Goal: Information Seeking & Learning: Learn about a topic

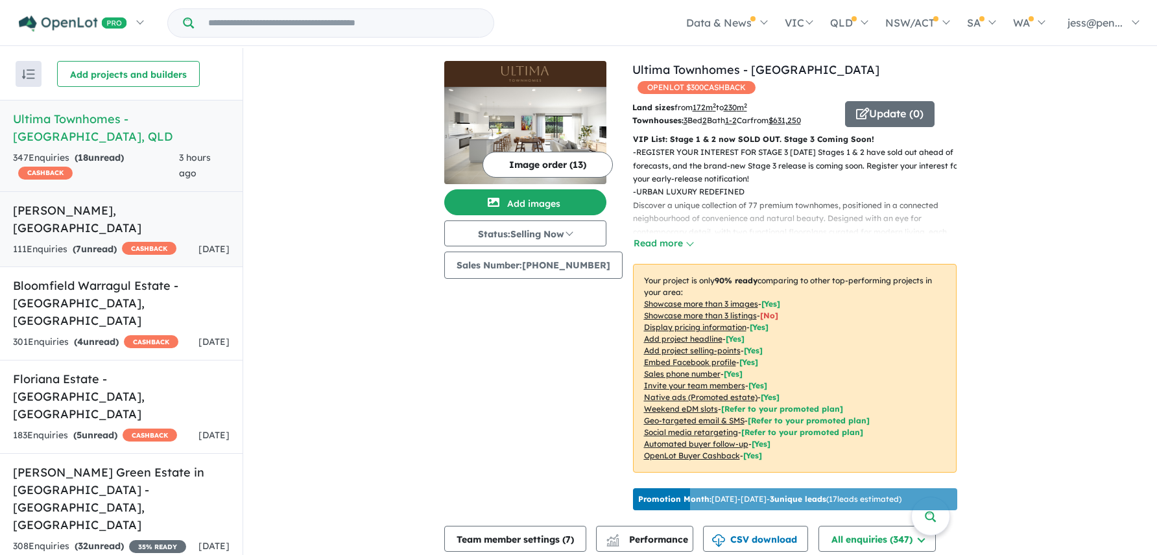
click at [130, 220] on link "Altura - [PERSON_NAME] 111 Enquir ies ( 7 unread) CASHBACK [DATE]" at bounding box center [121, 229] width 243 height 77
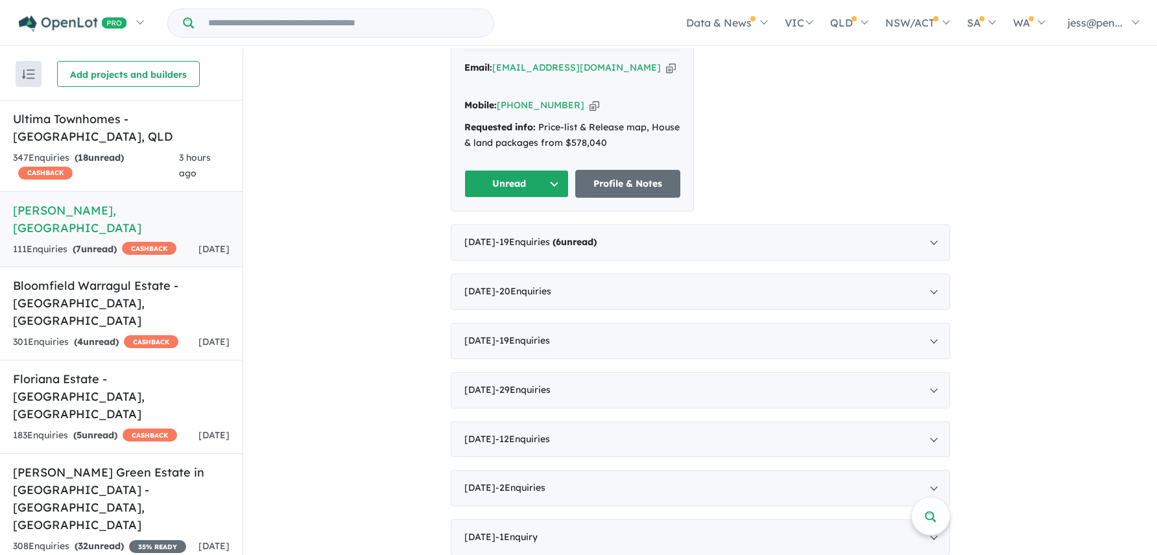
scroll to position [601, 0]
click at [101, 302] on h5 "Bloomfield Warragul Estate - [GEOGRAPHIC_DATA] , [GEOGRAPHIC_DATA]" at bounding box center [121, 303] width 217 height 53
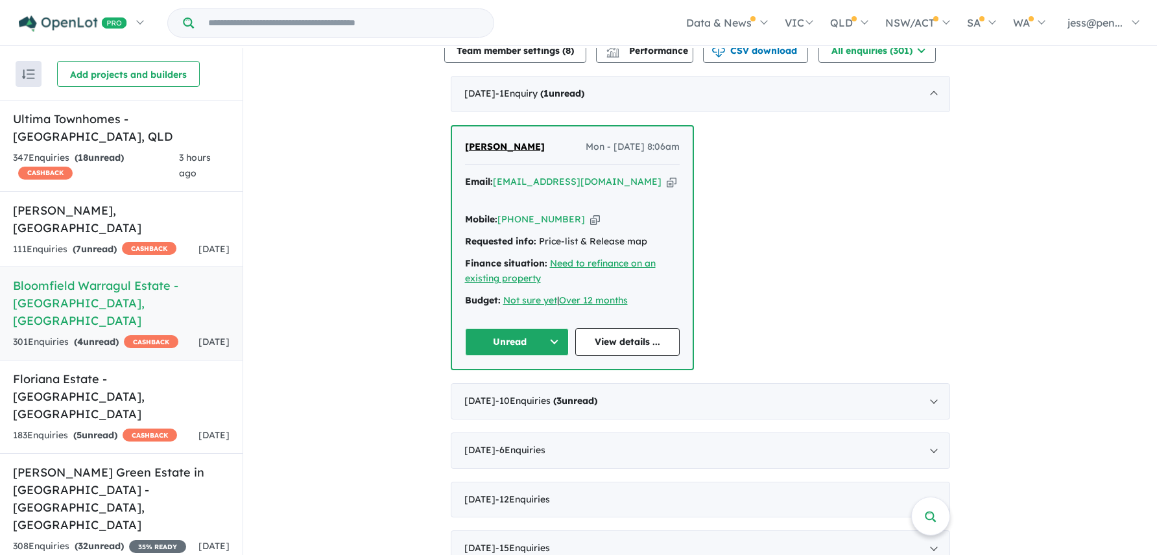
scroll to position [516, 0]
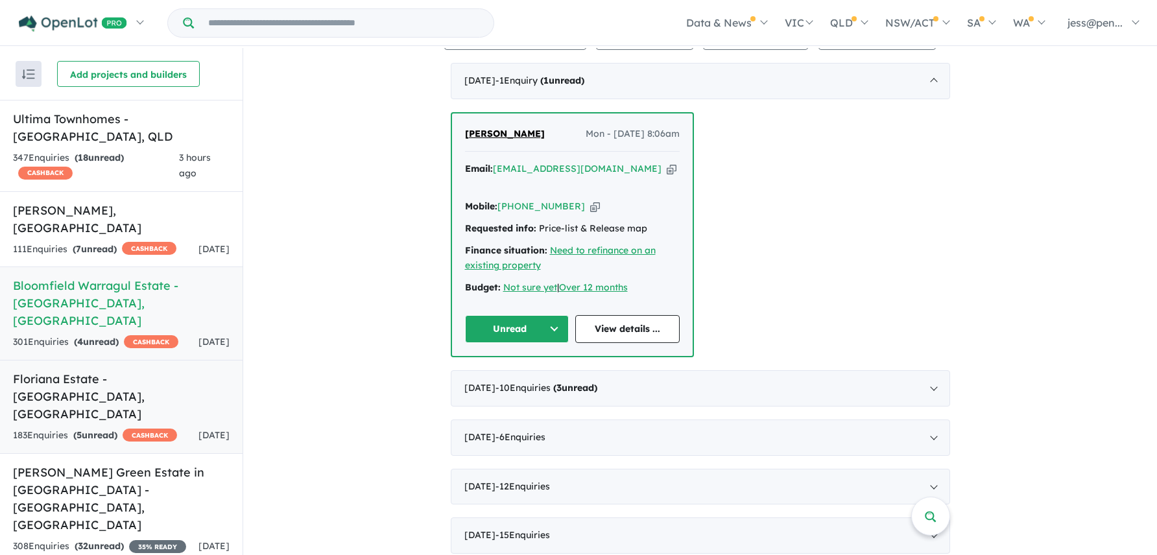
click at [97, 383] on h5 "Floriana Estate - [GEOGRAPHIC_DATA] , [GEOGRAPHIC_DATA]" at bounding box center [121, 396] width 217 height 53
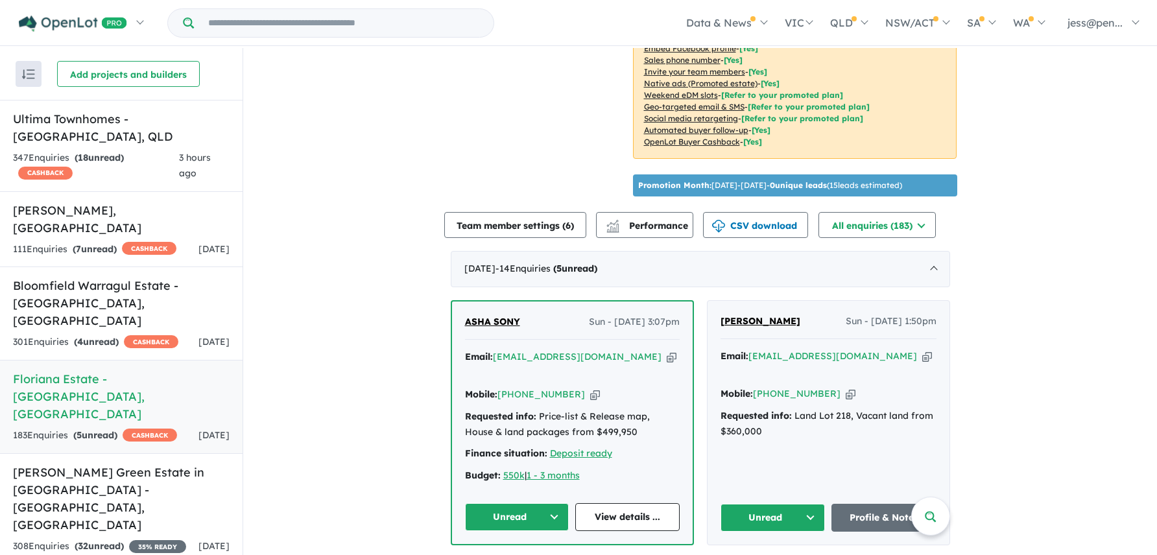
scroll to position [313, 0]
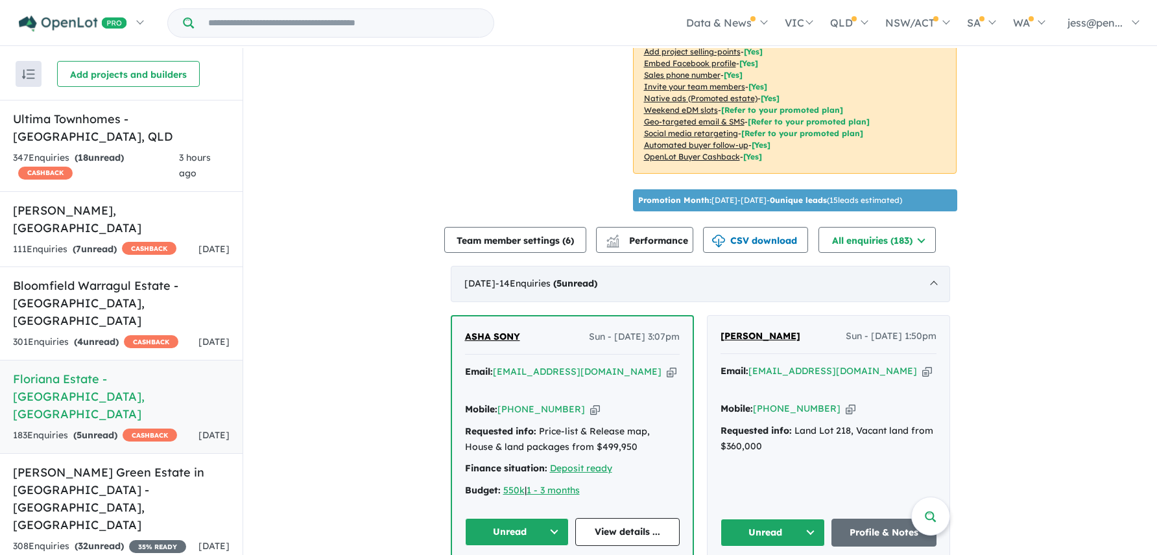
click at [933, 280] on div "[DATE] - 14 Enquir ies ( 5 unread)" at bounding box center [700, 284] width 499 height 36
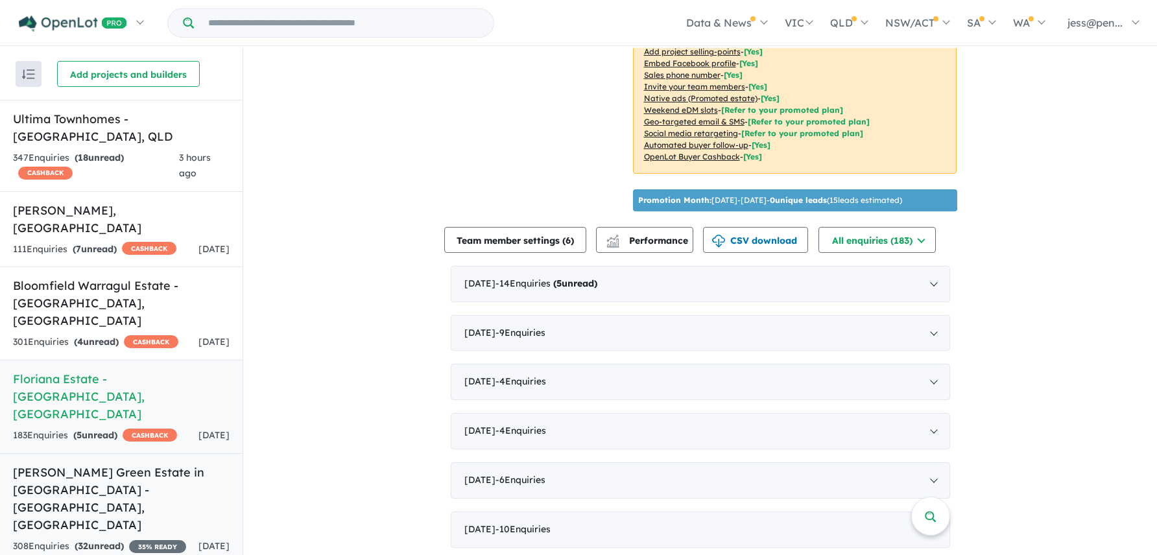
click at [113, 466] on h5 "[PERSON_NAME] Green Estate in [GEOGRAPHIC_DATA] - [GEOGRAPHIC_DATA] , [GEOGRAPH…" at bounding box center [121, 499] width 217 height 70
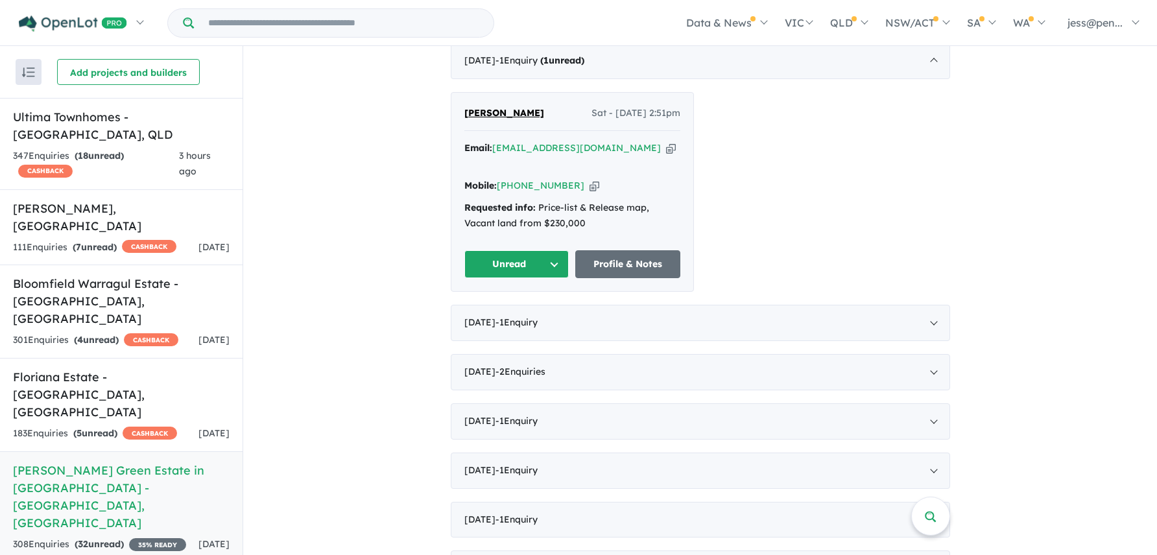
scroll to position [408, 0]
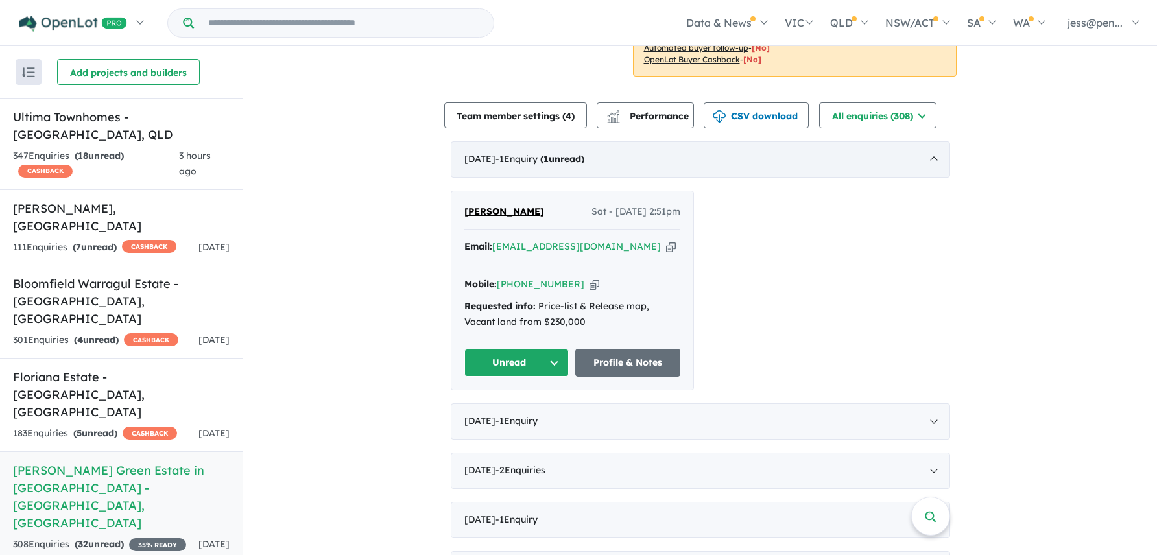
click at [933, 146] on div "[DATE] - 1 Enquir y ( 1 unread)" at bounding box center [700, 159] width 499 height 36
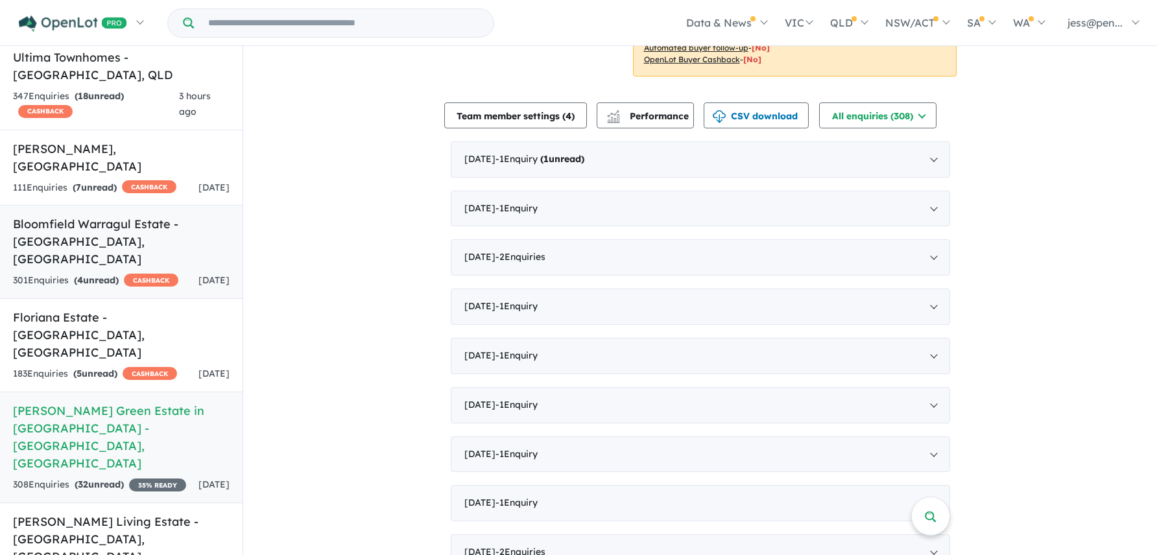
scroll to position [97, 0]
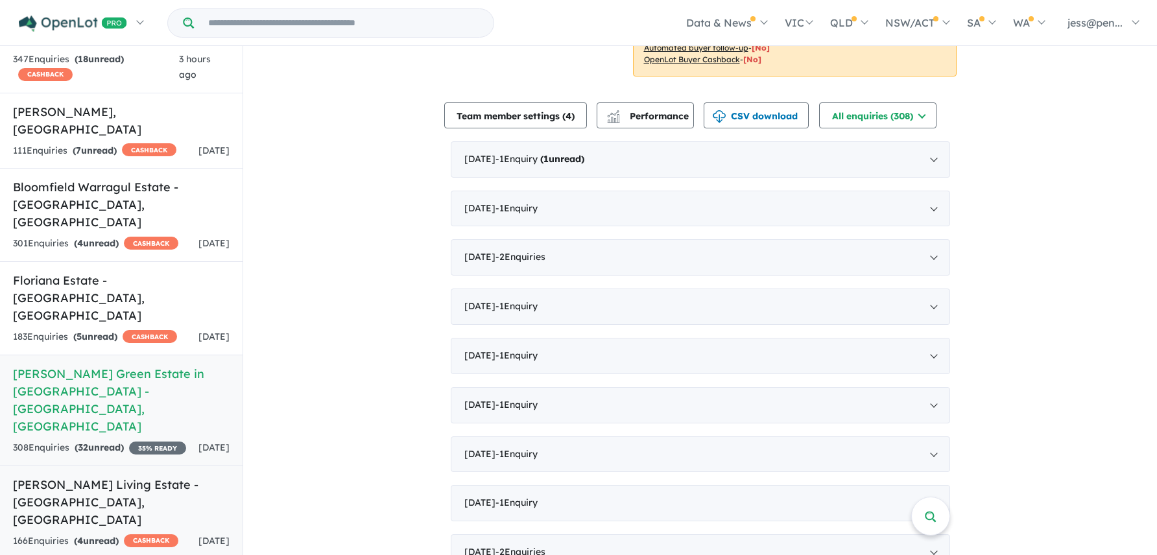
click at [112, 476] on h5 "[PERSON_NAME] Living Estate - [GEOGRAPHIC_DATA] , [GEOGRAPHIC_DATA]" at bounding box center [121, 502] width 217 height 53
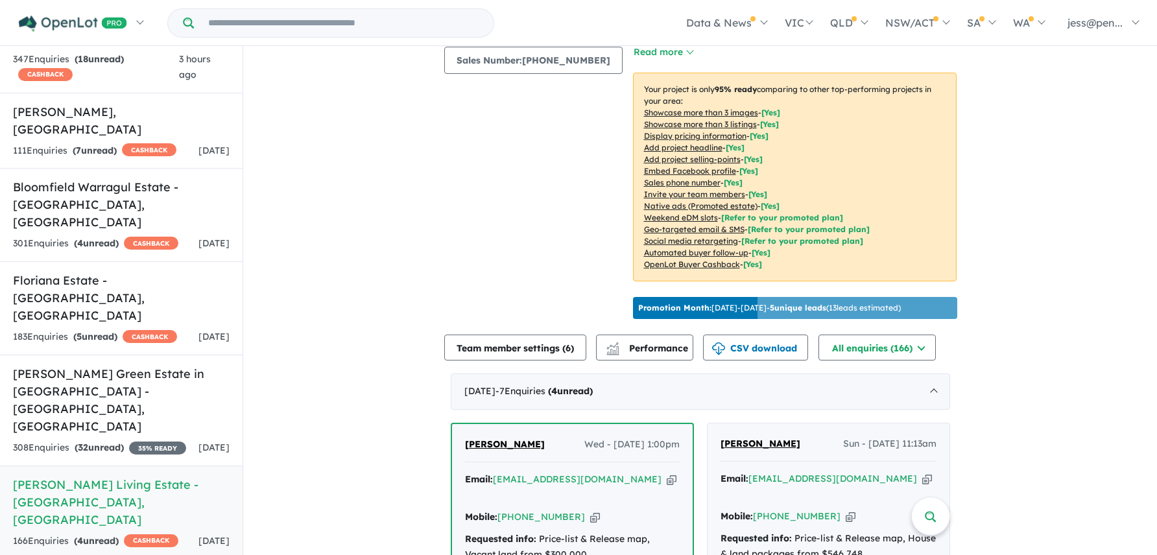
scroll to position [232, 0]
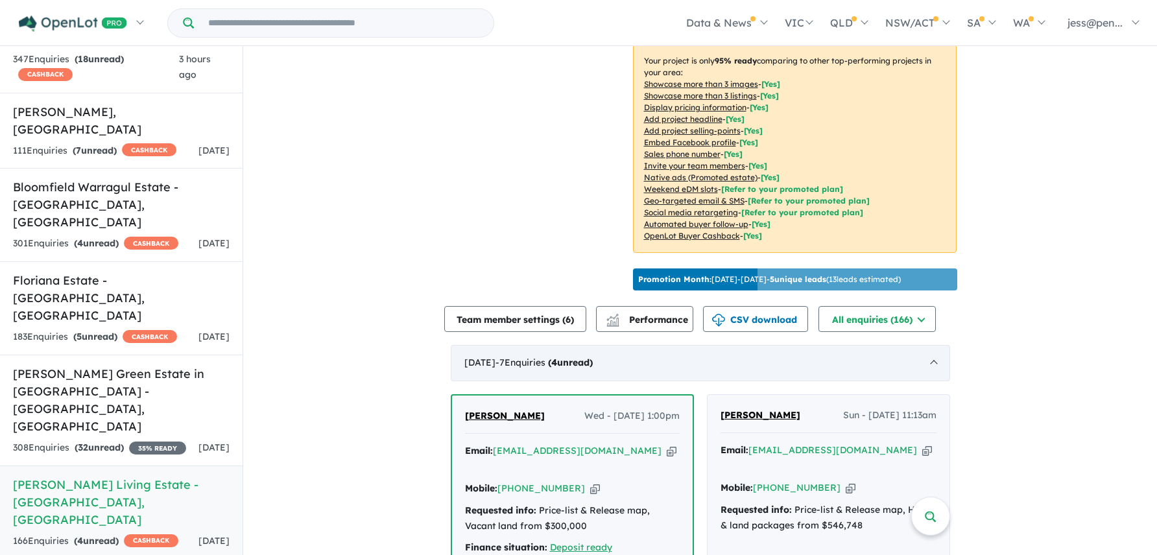
click at [932, 345] on div "[DATE] - 7 Enquir ies ( 4 unread)" at bounding box center [700, 363] width 499 height 36
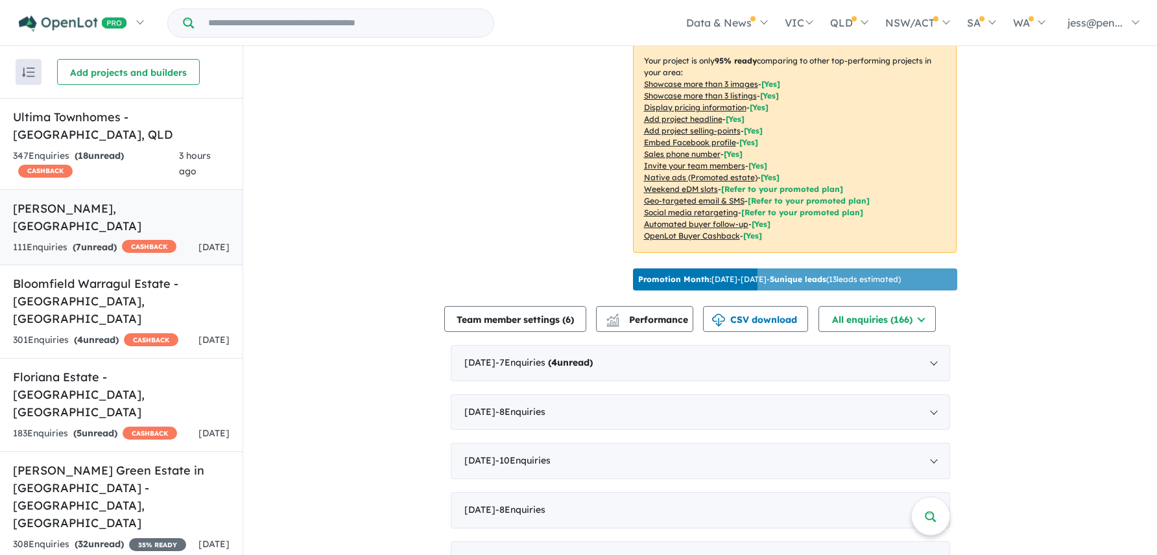
scroll to position [0, 0]
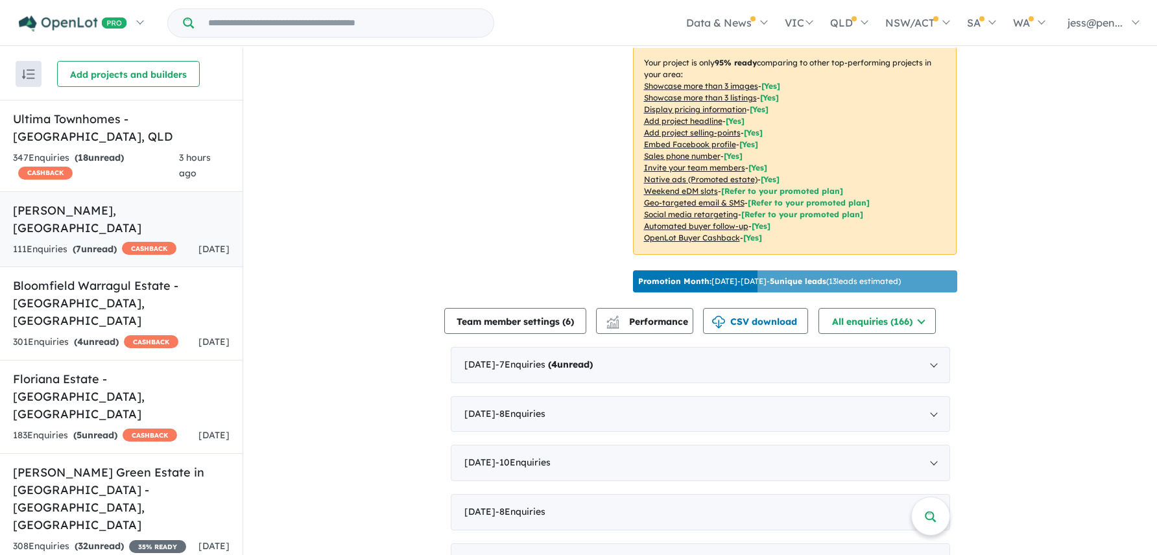
click at [106, 221] on link "Altura - [PERSON_NAME] 111 Enquir ies ( 7 unread) CASHBACK [DATE]" at bounding box center [121, 229] width 243 height 77
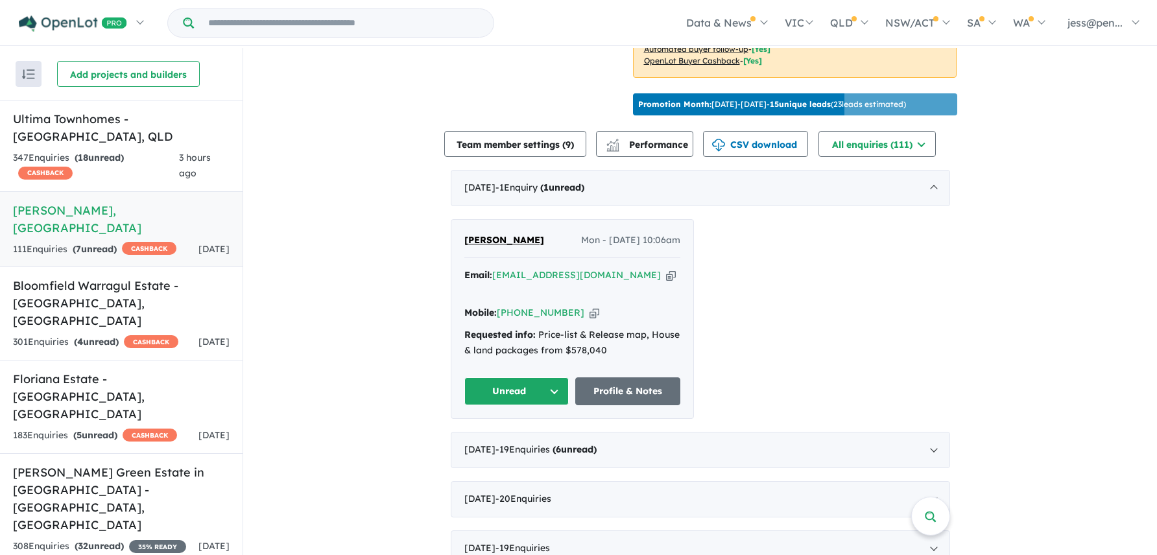
scroll to position [421, 0]
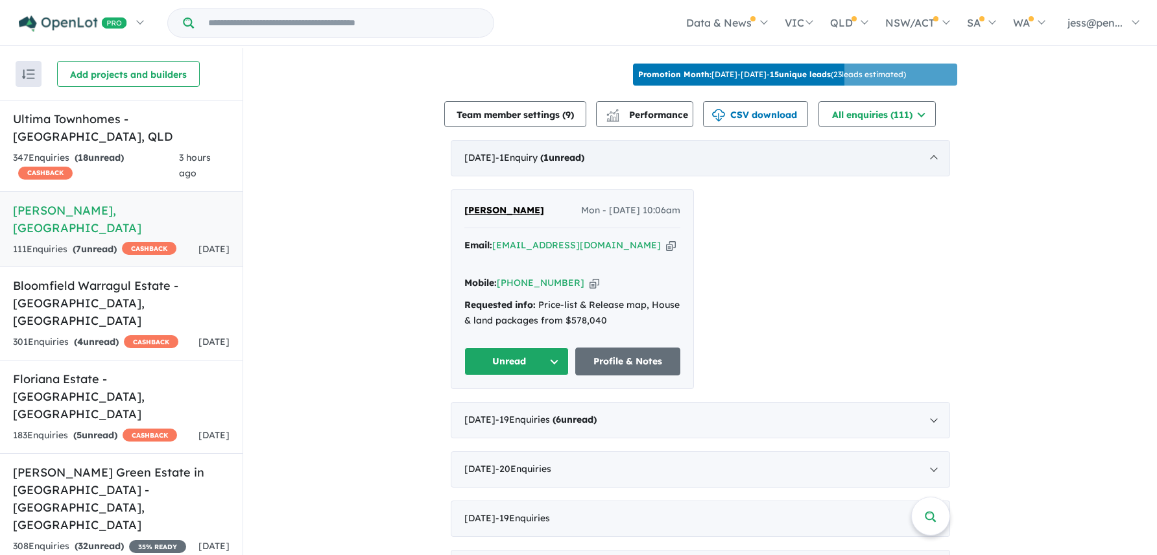
click at [928, 169] on div "[DATE] - 1 Enquir y ( 1 unread)" at bounding box center [700, 158] width 499 height 36
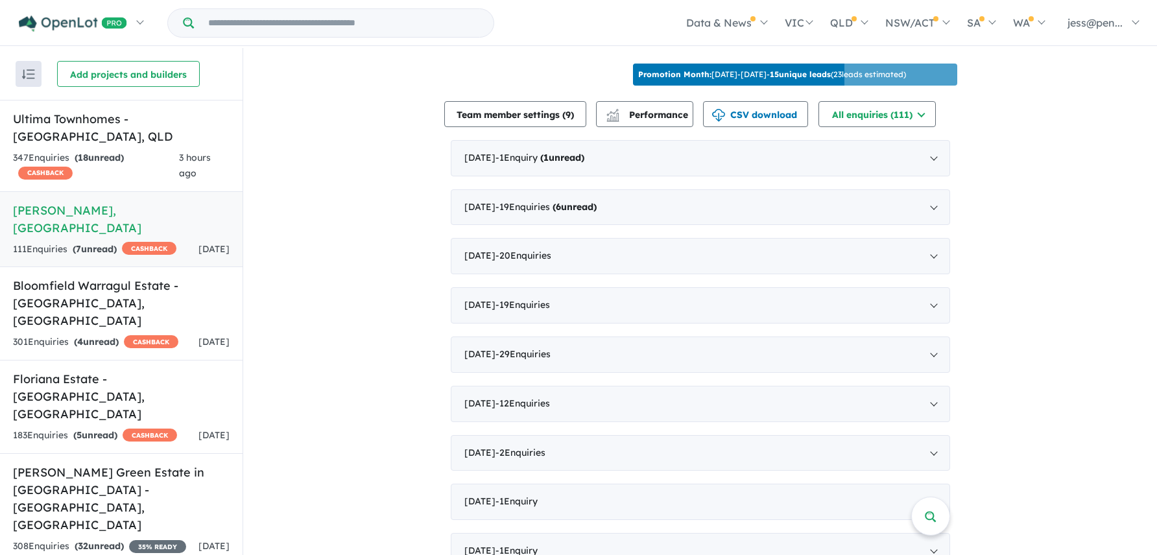
scroll to position [7, 0]
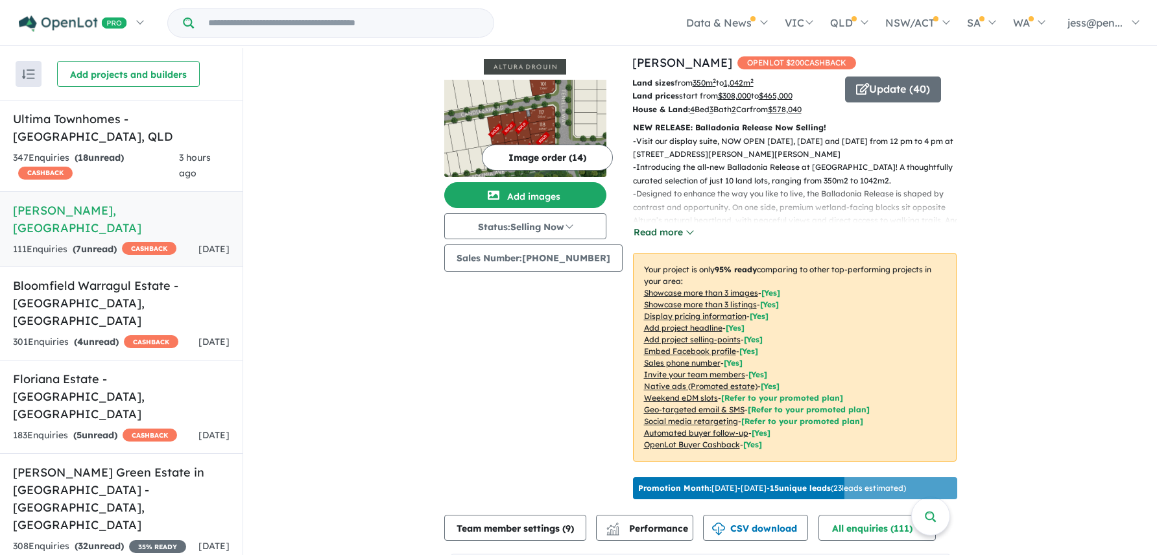
click at [664, 234] on button "Read more" at bounding box center [663, 232] width 61 height 15
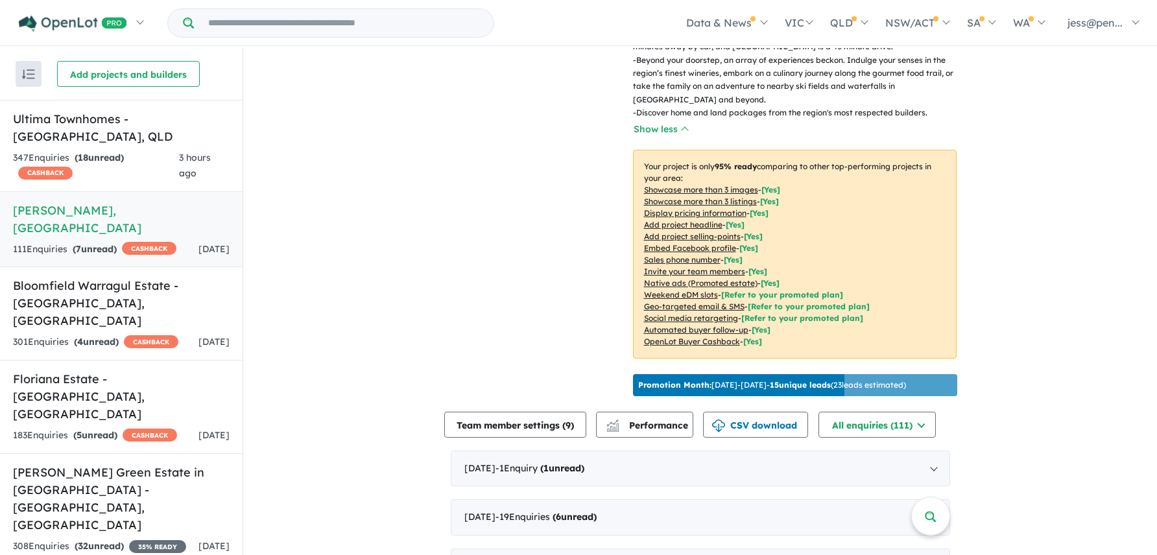
scroll to position [538, 0]
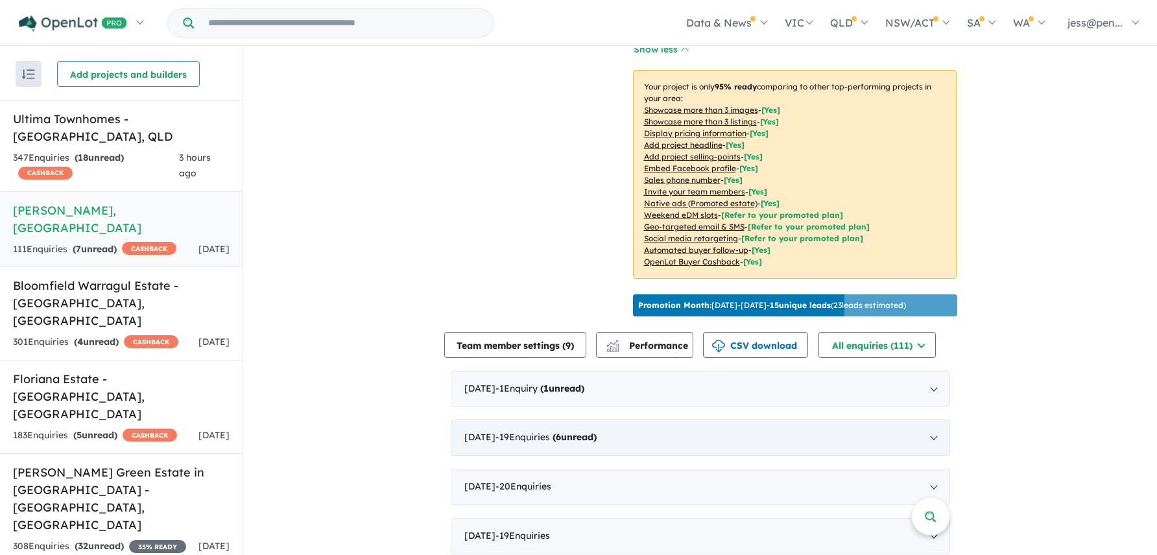
click at [657, 438] on div "[DATE] - 19 Enquir ies ( 6 unread)" at bounding box center [700, 438] width 499 height 36
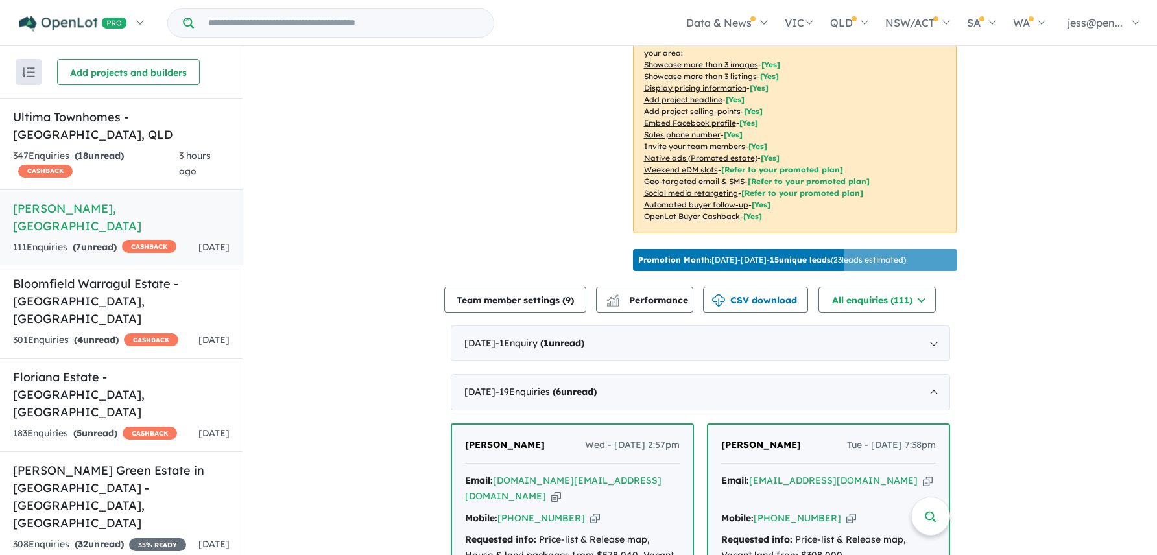
scroll to position [606, 0]
